Goal: Information Seeking & Learning: Learn about a topic

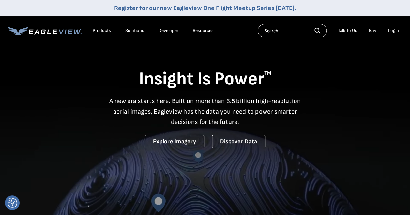
click at [57, 30] on icon at bounding box center [55, 31] width 5 height 4
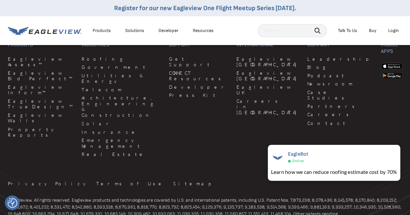
scroll to position [1688, 0]
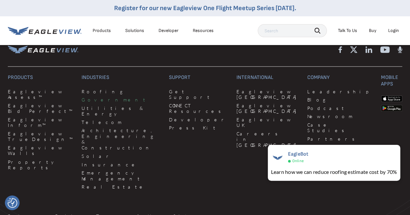
click at [93, 103] on link "Government" at bounding box center [122, 100] width 80 height 6
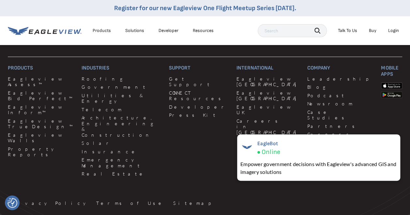
scroll to position [2023, 0]
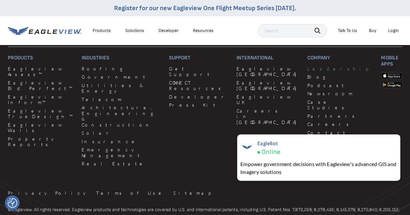
click at [307, 67] on link "Leadership" at bounding box center [340, 69] width 66 height 6
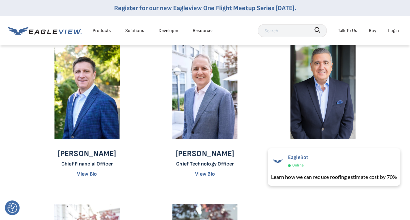
scroll to position [196, 0]
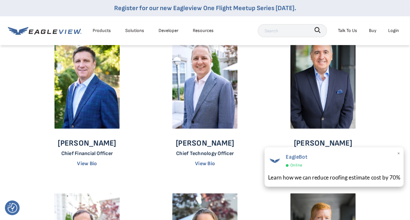
click at [399, 151] on span "×" at bounding box center [399, 154] width 4 height 10
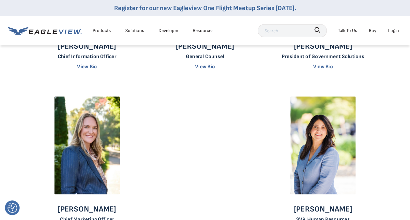
scroll to position [392, 0]
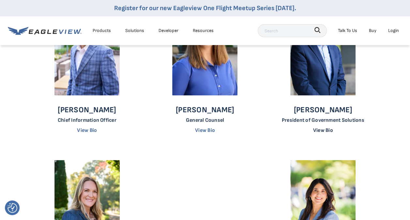
click at [321, 128] on link "View Bio" at bounding box center [323, 130] width 20 height 6
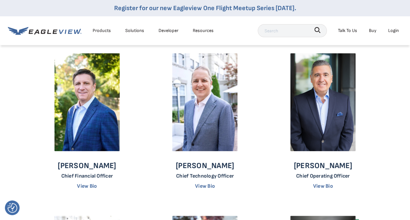
scroll to position [163, 0]
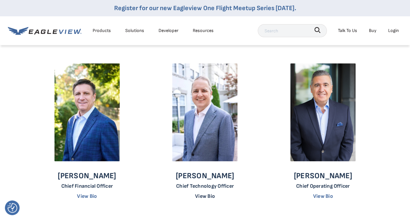
click at [208, 195] on link "View Bio" at bounding box center [205, 196] width 20 height 6
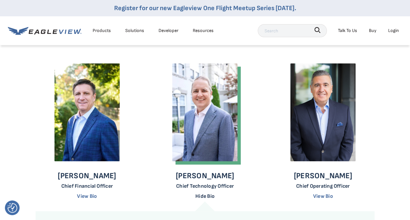
scroll to position [228, 0]
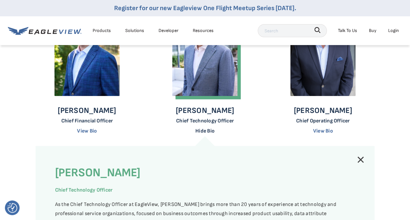
click at [208, 131] on link "Hide Bio" at bounding box center [204, 131] width 19 height 6
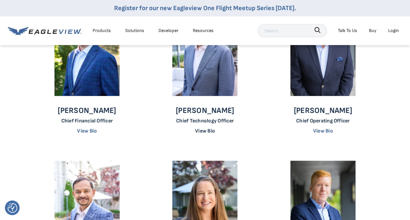
click at [209, 131] on link "View Bio" at bounding box center [205, 131] width 20 height 6
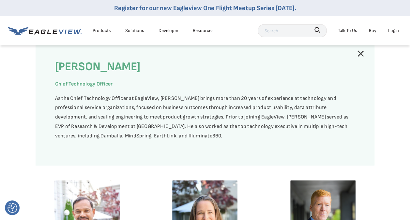
scroll to position [359, 0]
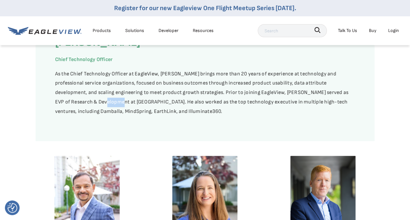
drag, startPoint x: 61, startPoint y: 102, endPoint x: 75, endPoint y: 104, distance: 14.1
click at [75, 104] on p "As the Chief Technology Officer at EagleView, Tripp Cox brings more than 20 yea…" at bounding box center [205, 93] width 300 height 47
drag, startPoint x: 75, startPoint y: 104, endPoint x: 70, endPoint y: 101, distance: 4.8
copy p "Calero"
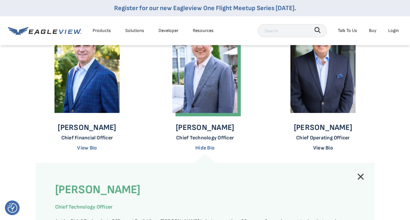
scroll to position [196, 0]
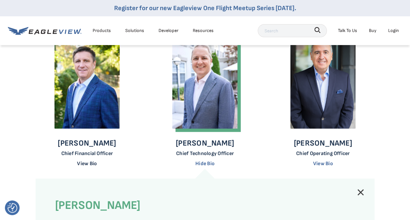
click at [84, 162] on link "View Bio" at bounding box center [87, 164] width 20 height 6
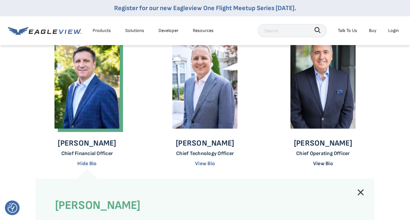
click at [327, 163] on link "View Bio" at bounding box center [323, 164] width 20 height 6
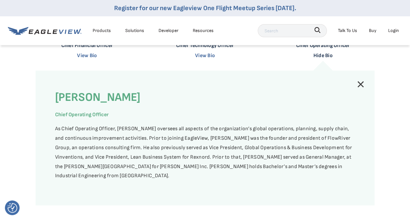
scroll to position [294, 0]
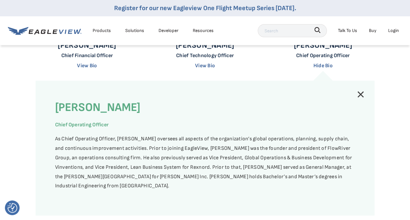
click at [360, 95] on link at bounding box center [361, 94] width 8 height 8
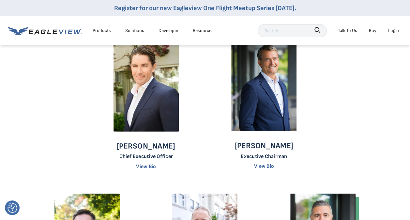
scroll to position [33, 0]
click at [147, 165] on link "View Bio" at bounding box center [146, 167] width 20 height 6
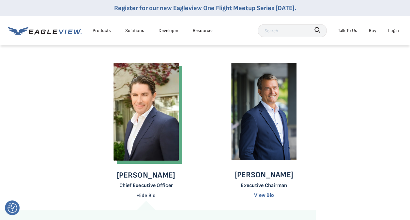
scroll to position [0, 0]
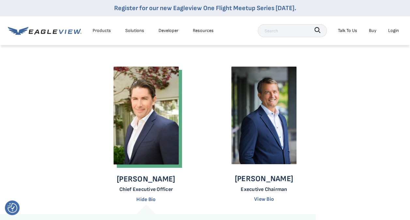
click at [60, 31] on icon at bounding box center [45, 31] width 74 height 8
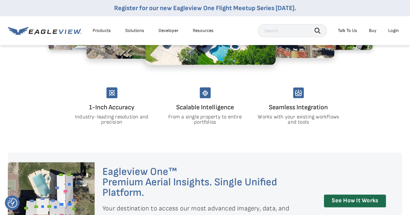
scroll to position [359, 0]
